Goal: Transaction & Acquisition: Purchase product/service

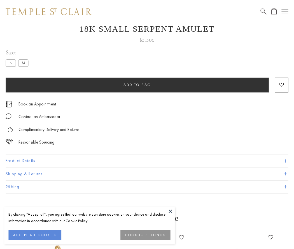
scroll to position [22, 0]
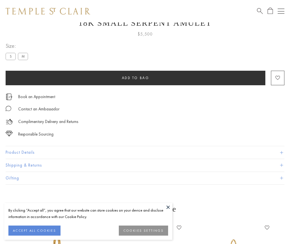
click at [135, 78] on span "Add to bag" at bounding box center [135, 78] width 27 height 5
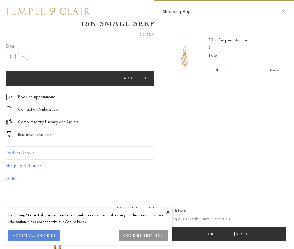
click at [238, 233] on button "Checkout $5,500" at bounding box center [223, 233] width 123 height 13
